Goal: Transaction & Acquisition: Purchase product/service

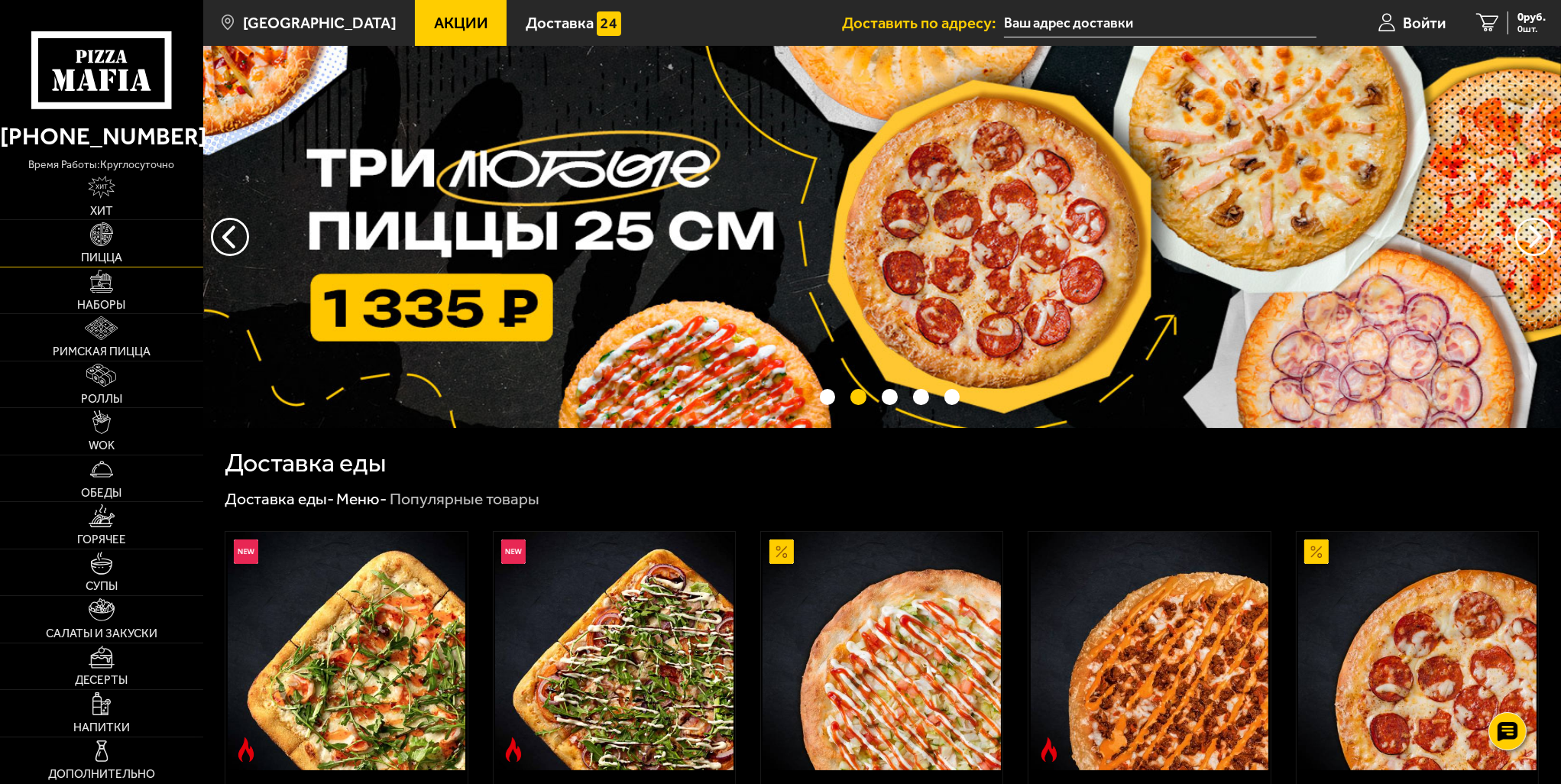
click at [104, 242] on img at bounding box center [101, 233] width 23 height 23
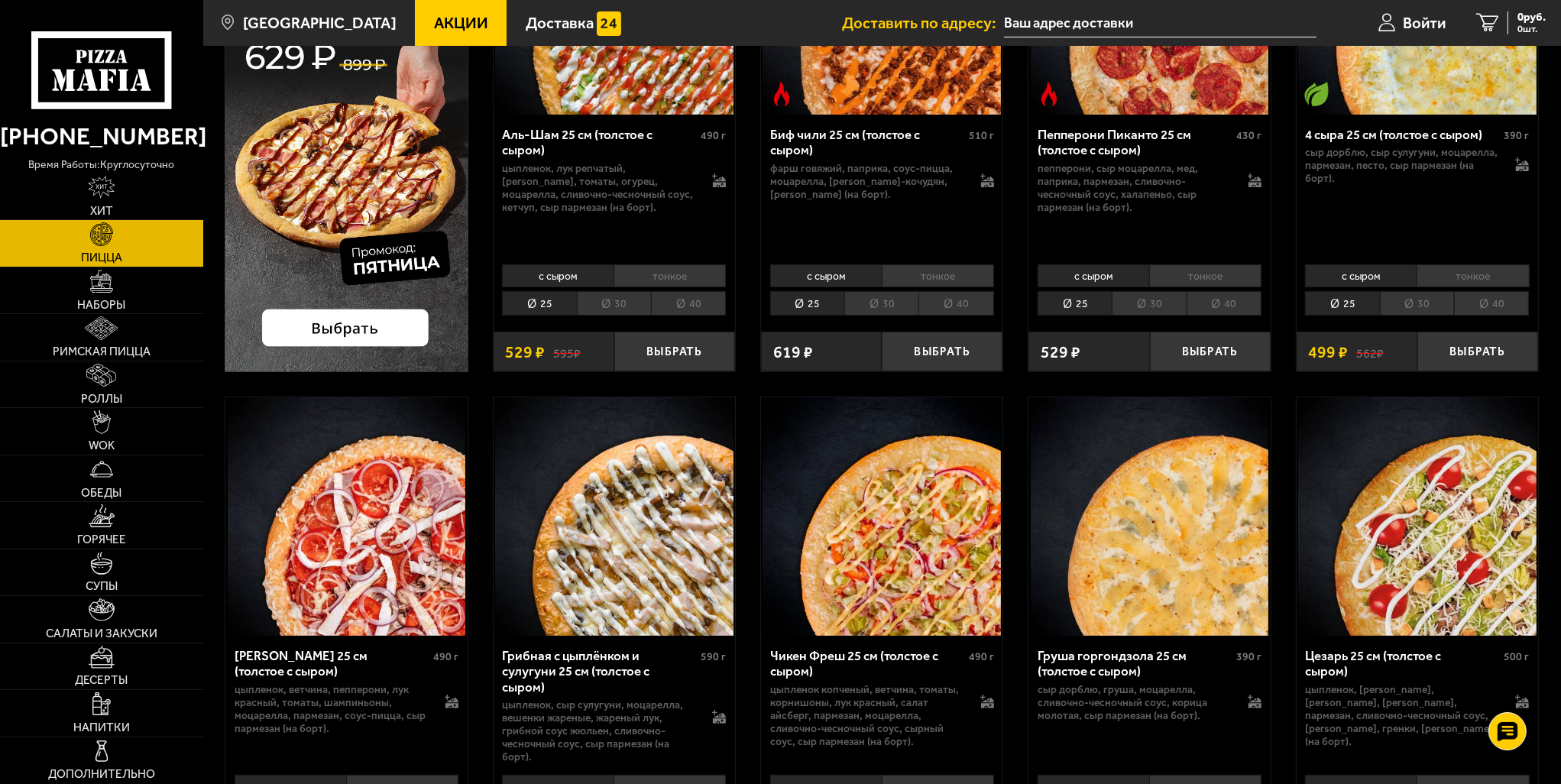
scroll to position [305, 0]
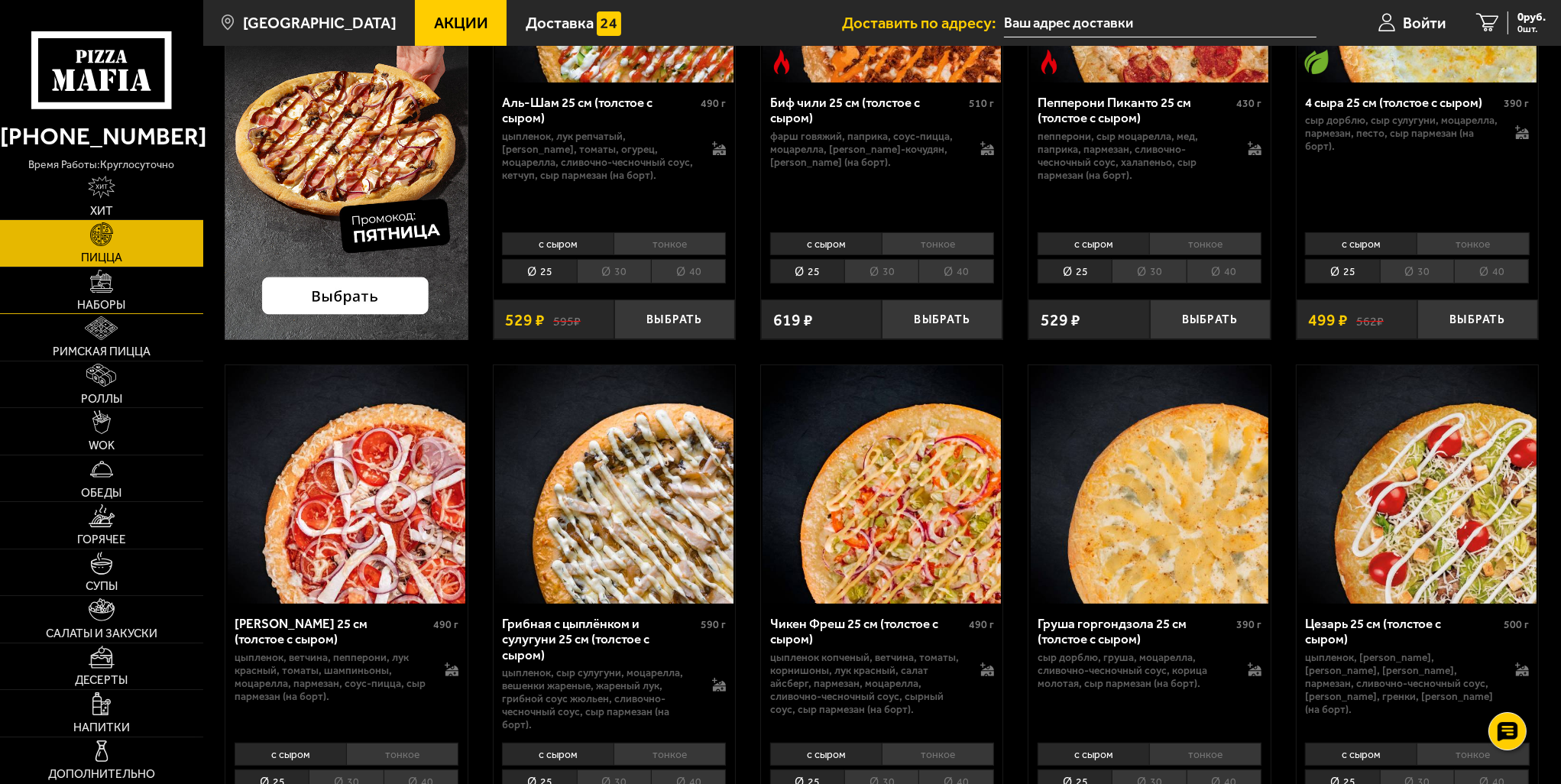
click at [114, 285] on link "Наборы" at bounding box center [102, 290] width 204 height 45
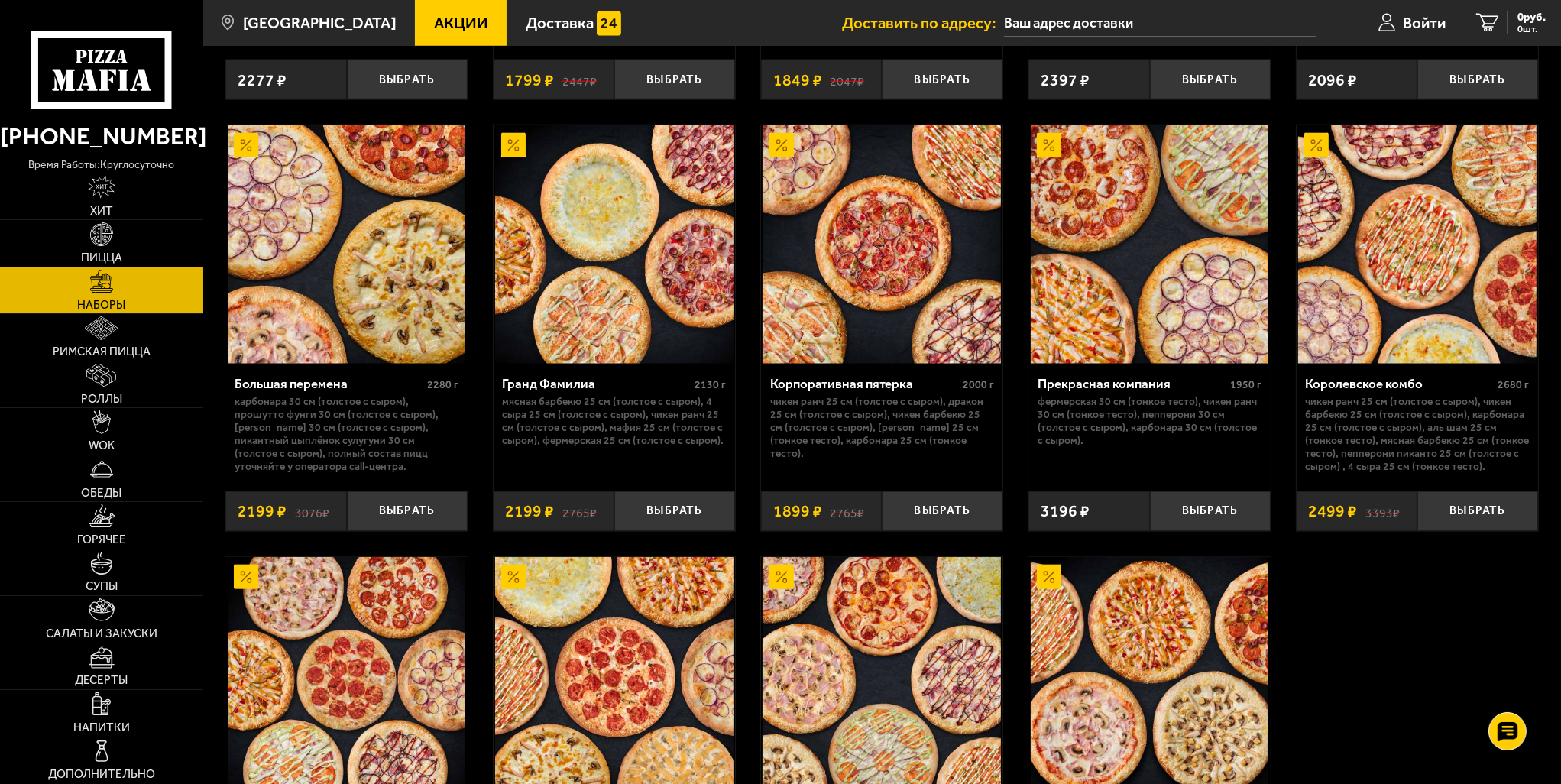
scroll to position [2259, 0]
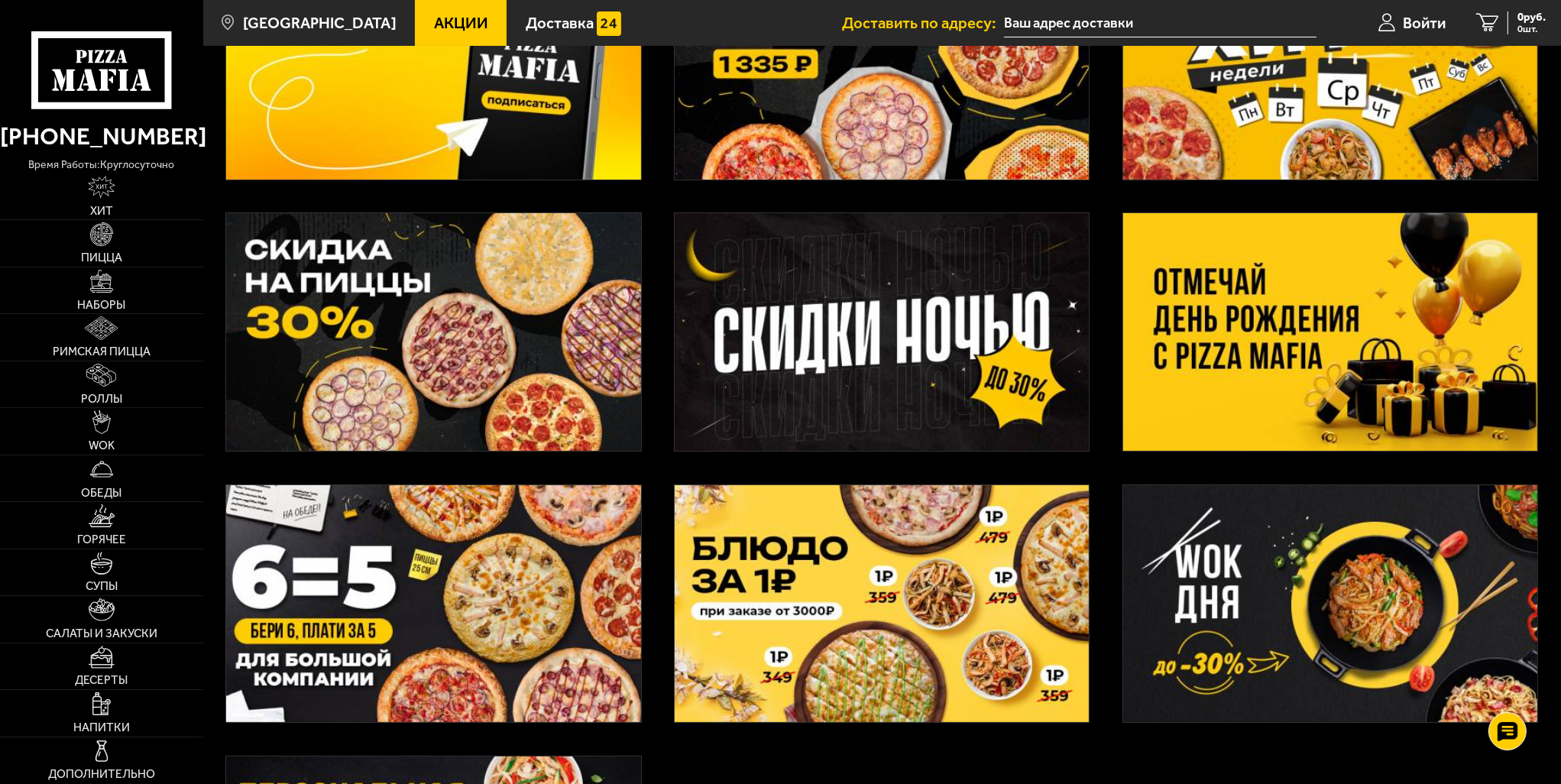
scroll to position [187, 0]
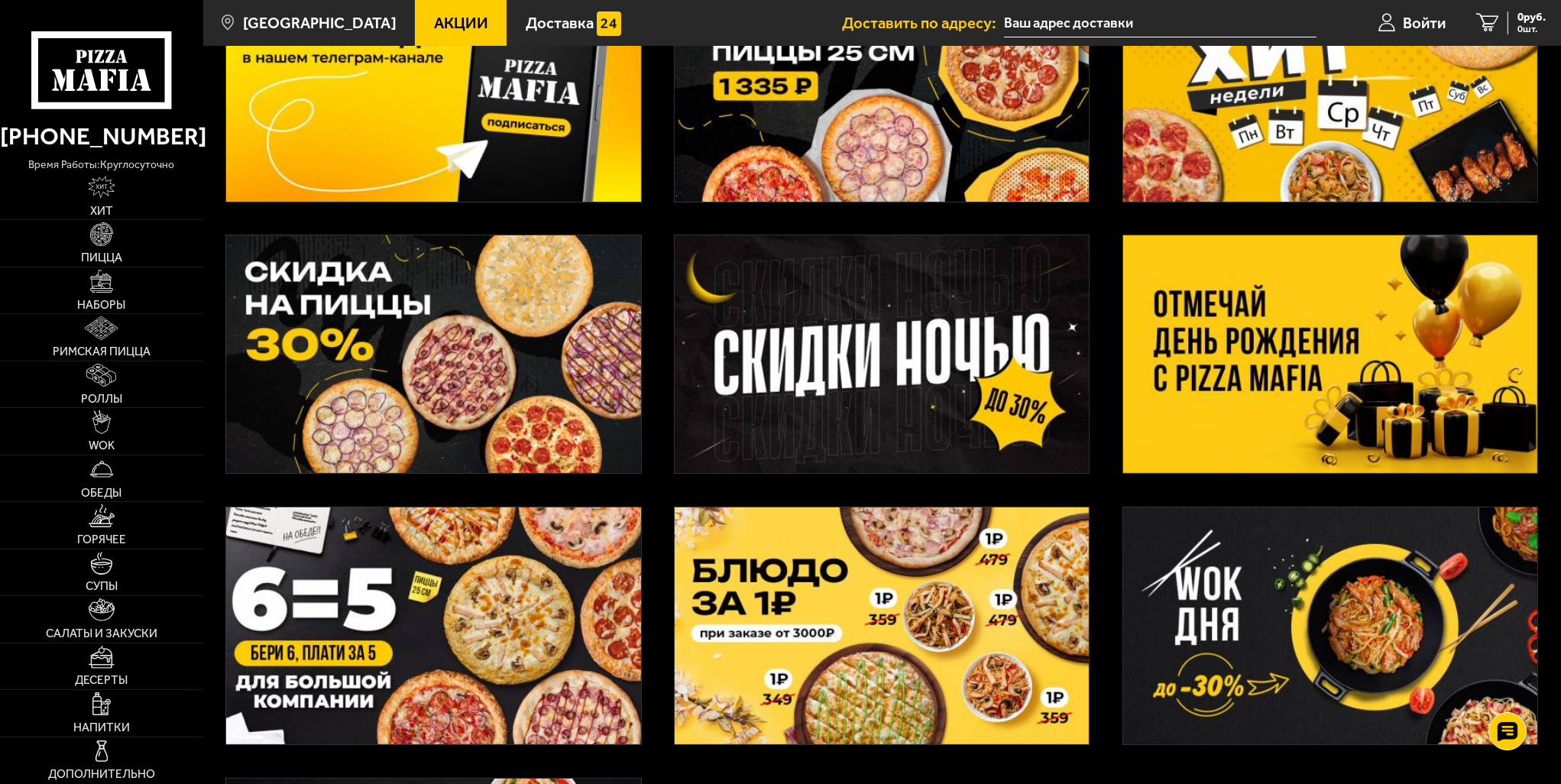
click at [1307, 364] on img at bounding box center [1330, 354] width 414 height 237
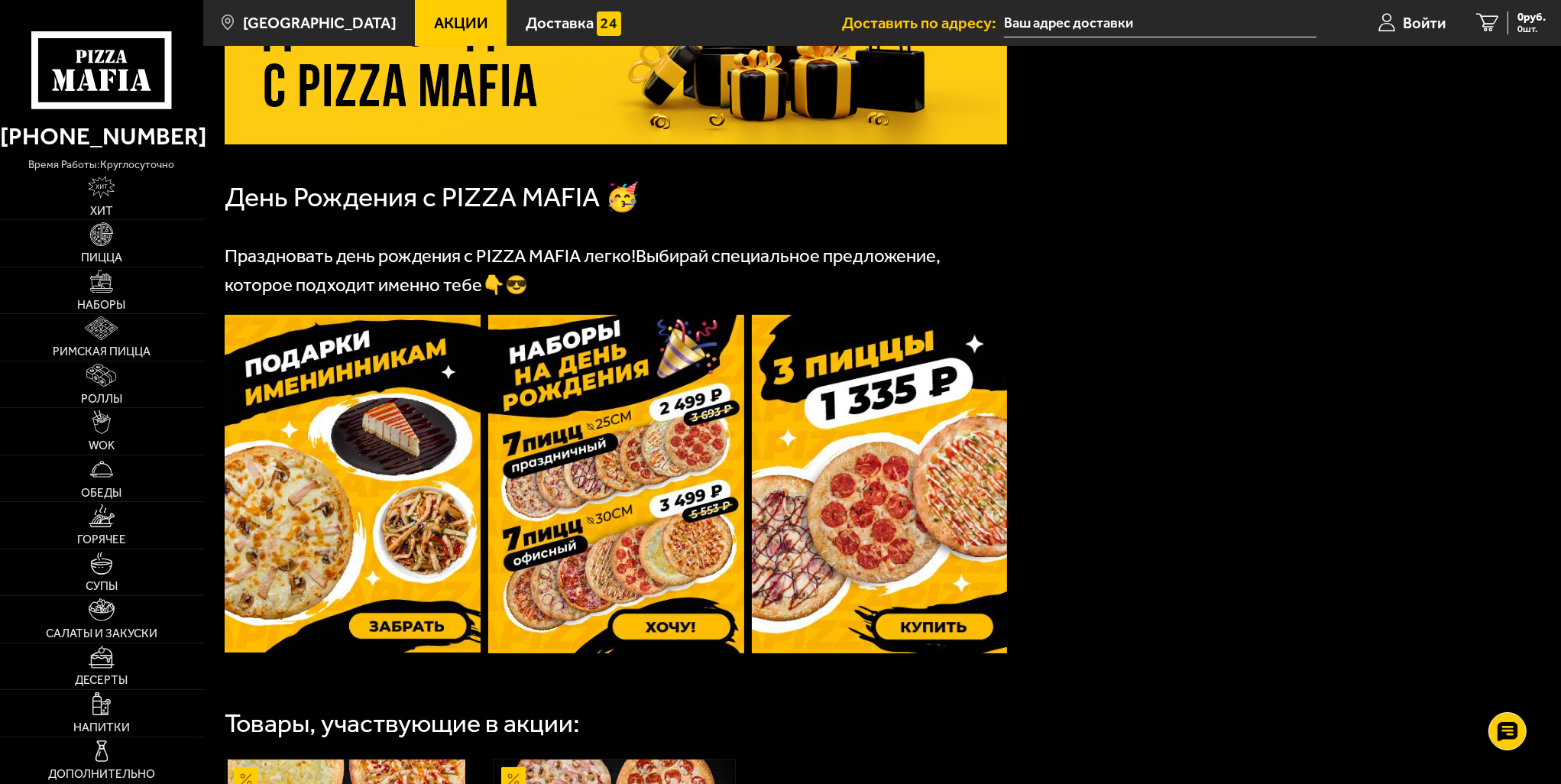
scroll to position [229, 0]
